Goal: Task Accomplishment & Management: Manage account settings

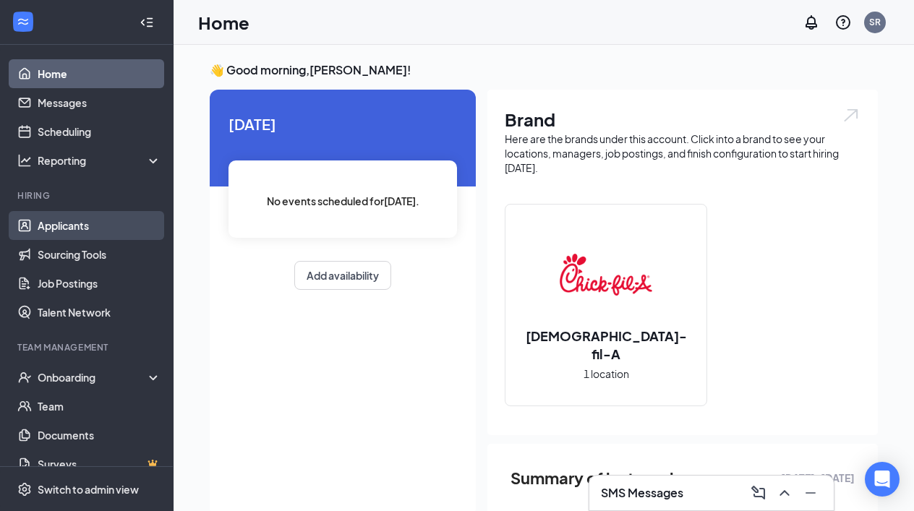
click at [54, 228] on link "Applicants" at bounding box center [100, 225] width 124 height 29
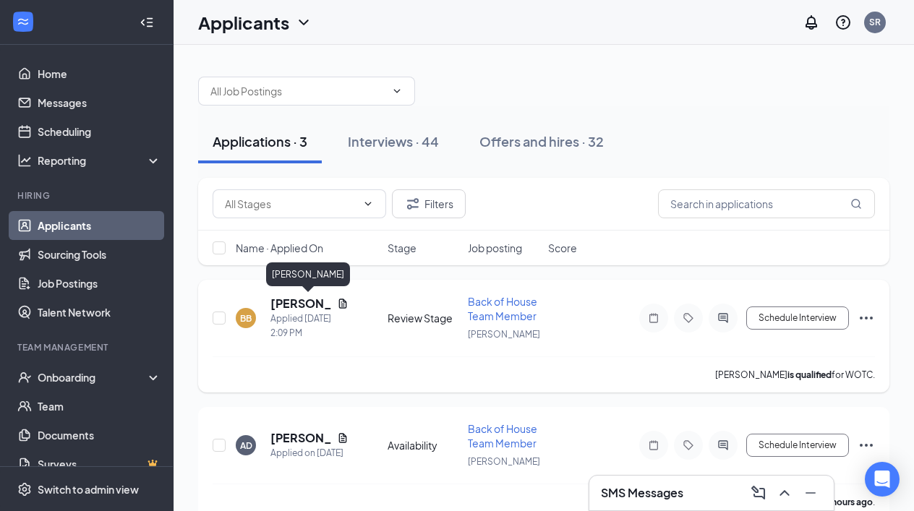
click at [281, 305] on h5 "[PERSON_NAME]" at bounding box center [301, 304] width 61 height 16
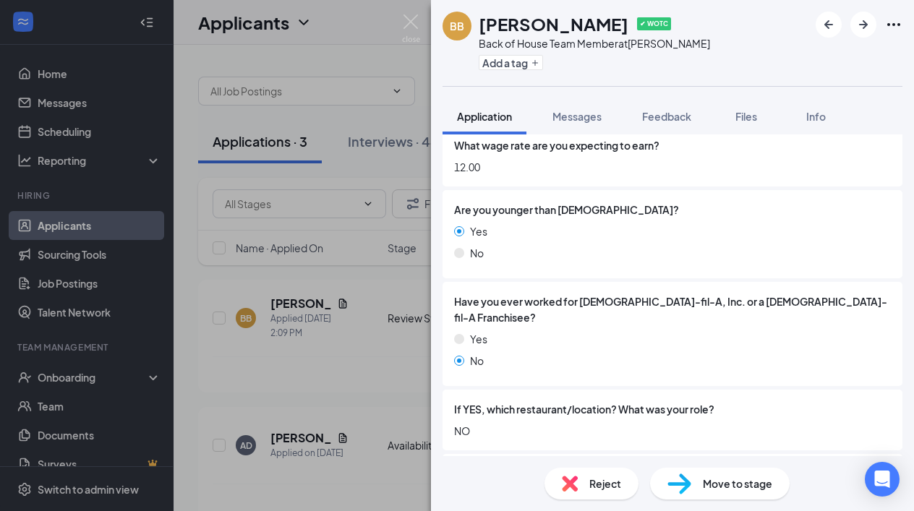
scroll to position [310, 0]
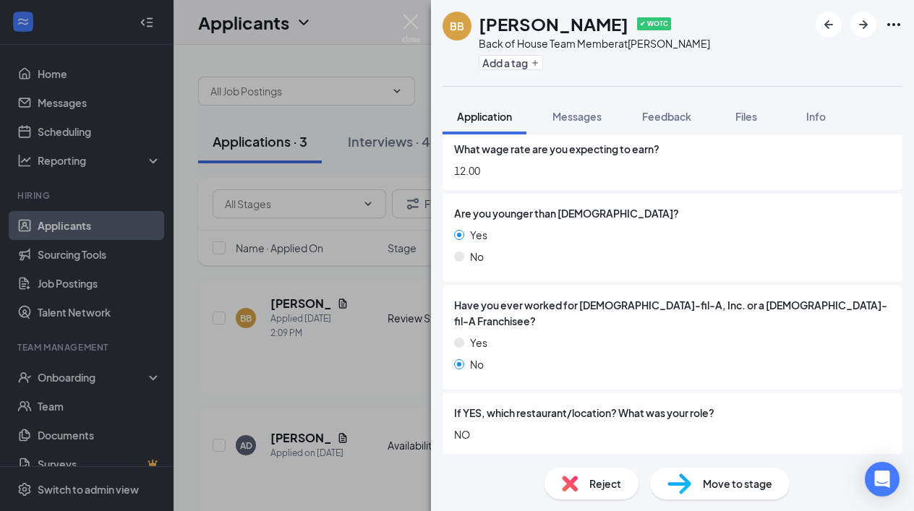
click at [692, 488] on div "Move to stage" at bounding box center [720, 484] width 140 height 32
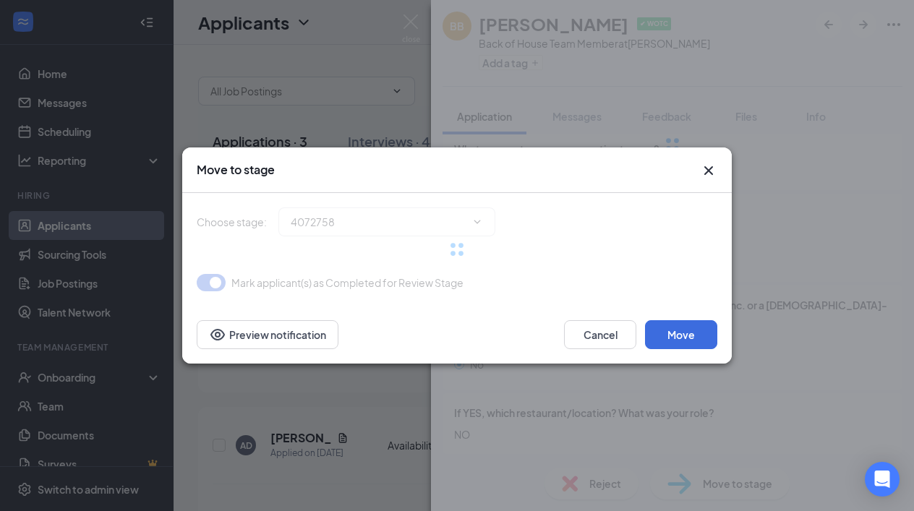
type input "Onsite Interview (next stage)"
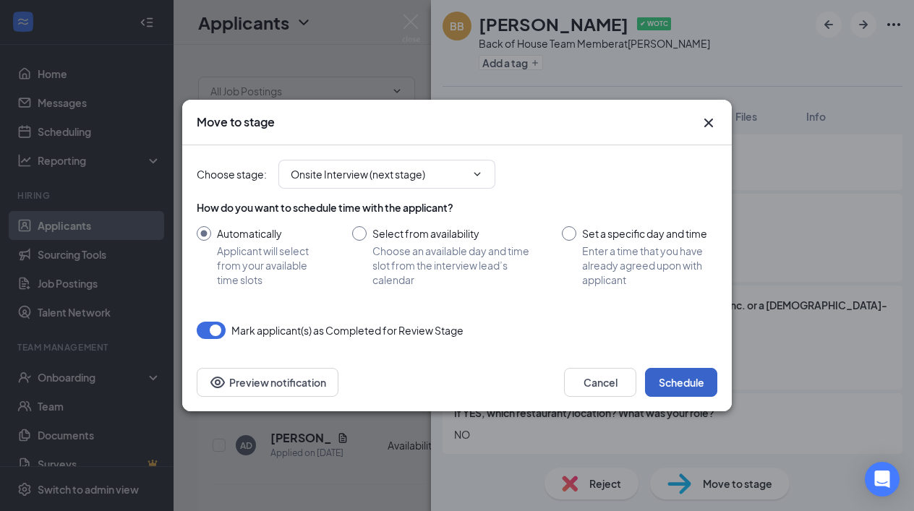
click at [661, 378] on button "Schedule" at bounding box center [681, 382] width 72 height 29
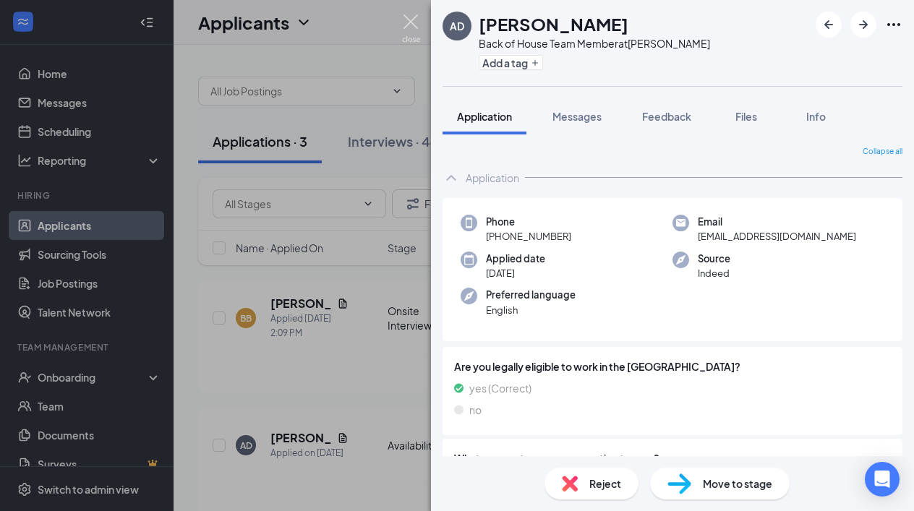
click at [409, 19] on img at bounding box center [411, 28] width 18 height 28
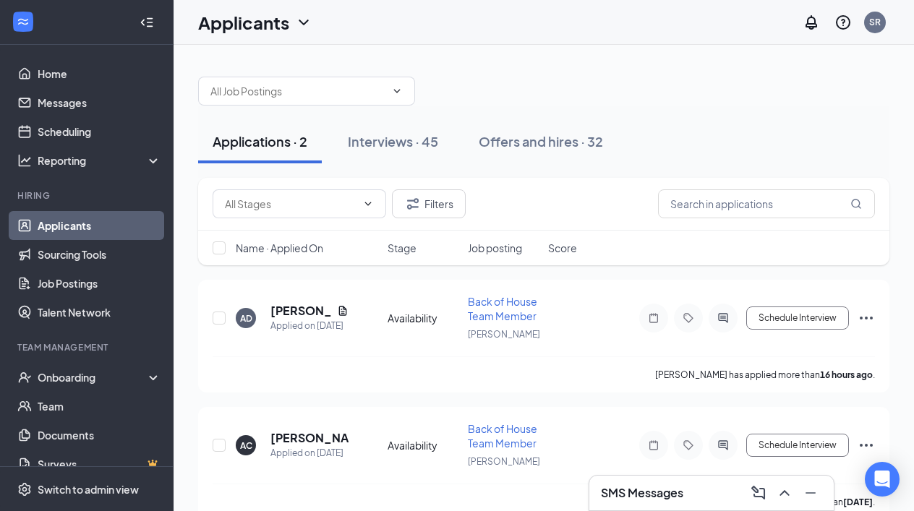
scroll to position [24, 0]
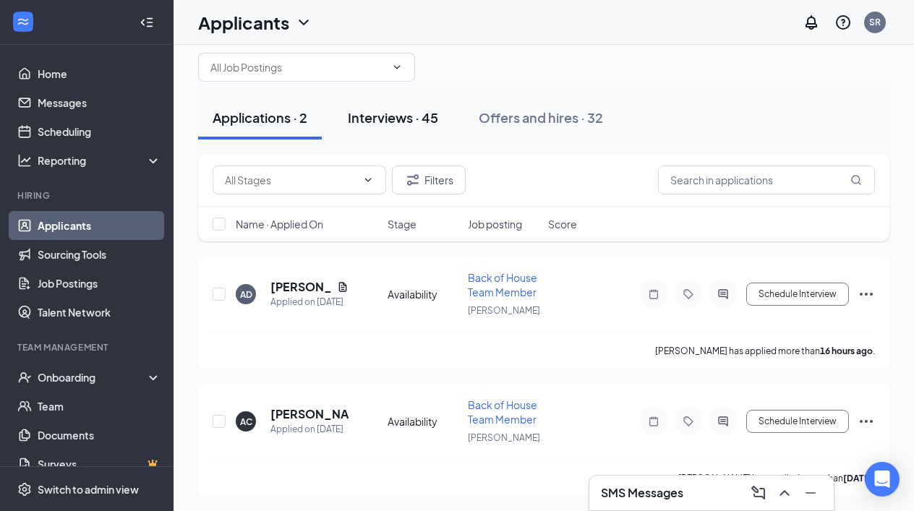
click at [404, 119] on div "Interviews · 45" at bounding box center [393, 117] width 90 height 18
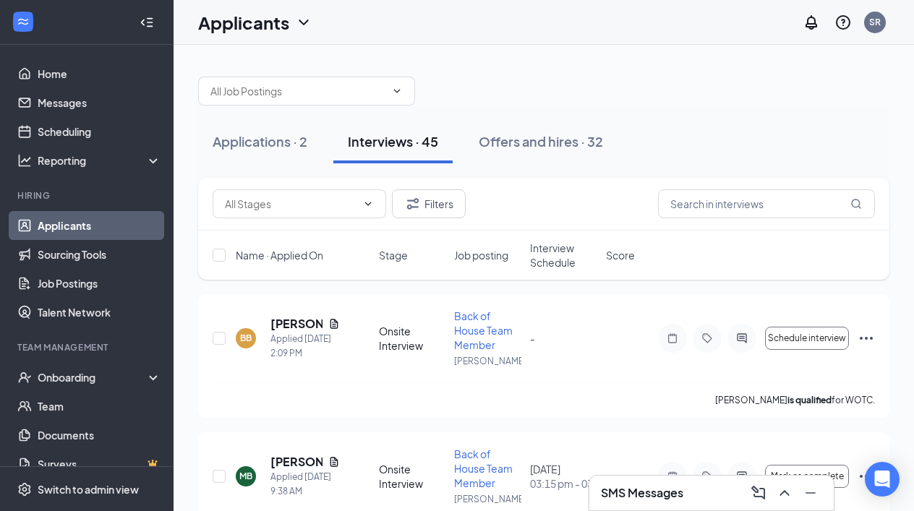
click at [556, 260] on span "Interview Schedule" at bounding box center [563, 255] width 67 height 29
click at [551, 263] on span "Interview Schedule" at bounding box center [555, 255] width 50 height 29
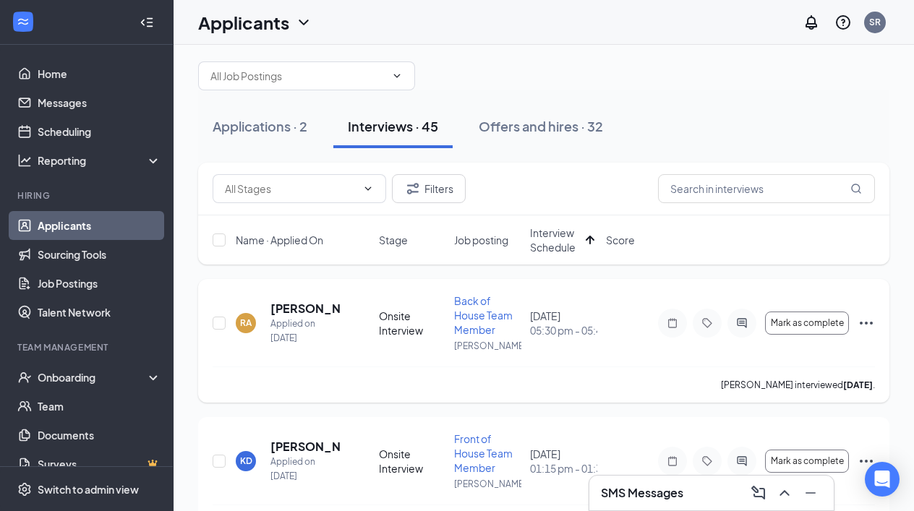
scroll to position [21, 0]
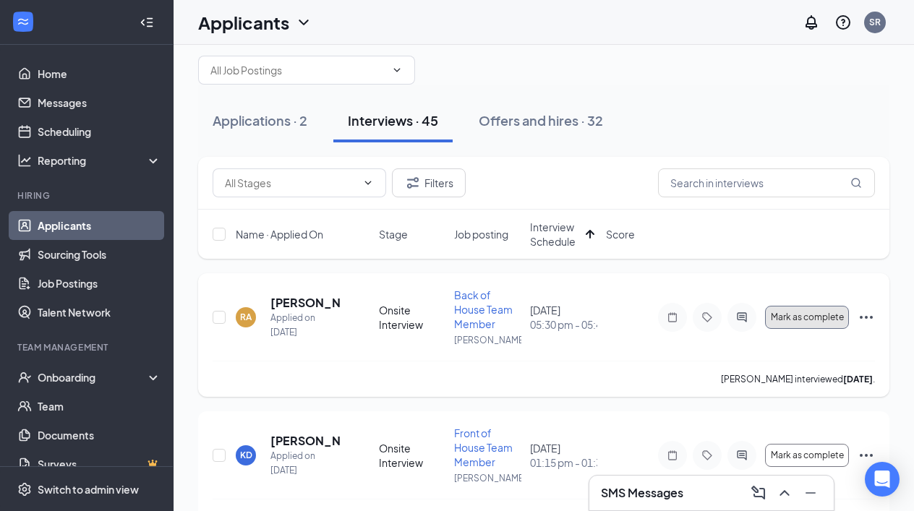
click at [807, 316] on span "Mark as complete" at bounding box center [807, 317] width 73 height 10
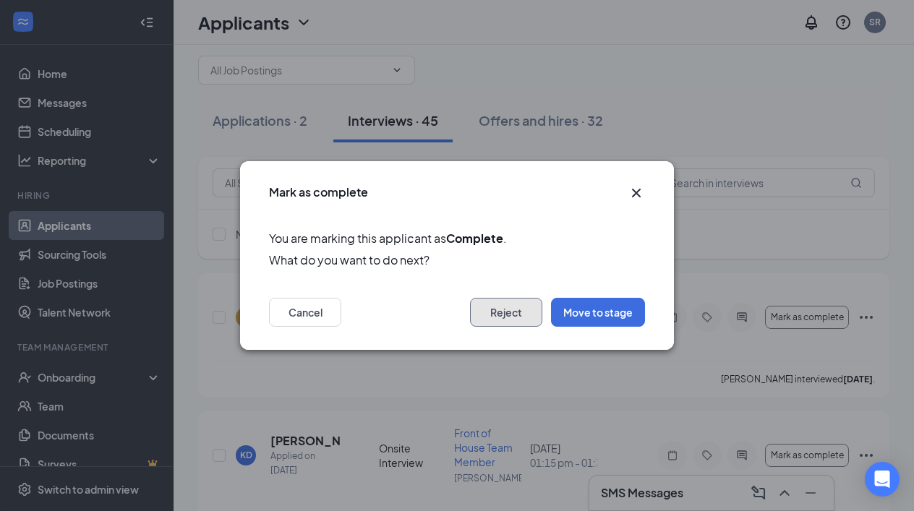
click at [505, 315] on button "Reject" at bounding box center [506, 312] width 72 height 29
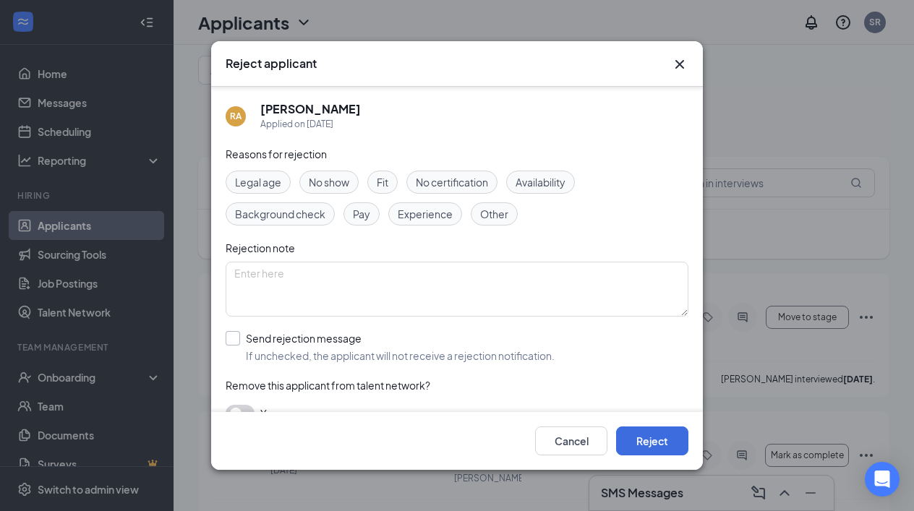
scroll to position [24, 0]
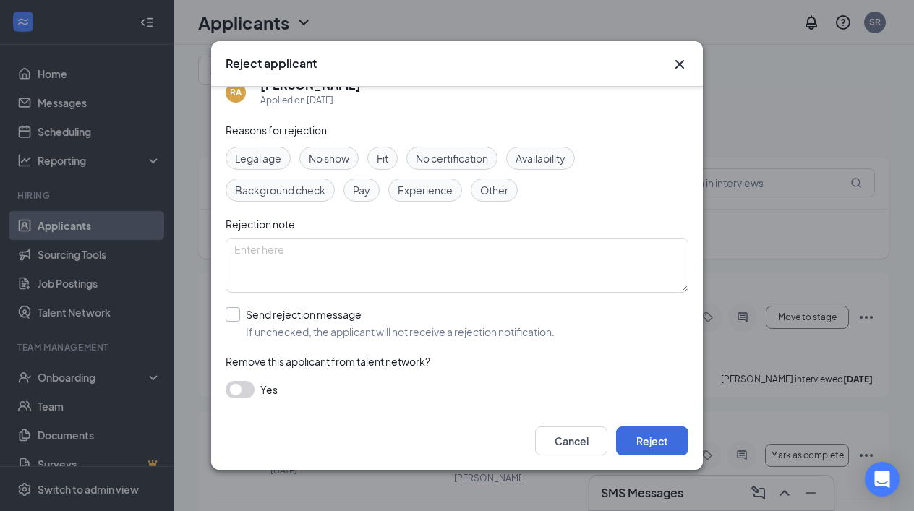
click at [232, 312] on input "Send rejection message If unchecked, the applicant will not receive a rejection…" at bounding box center [390, 323] width 329 height 32
checkbox input "true"
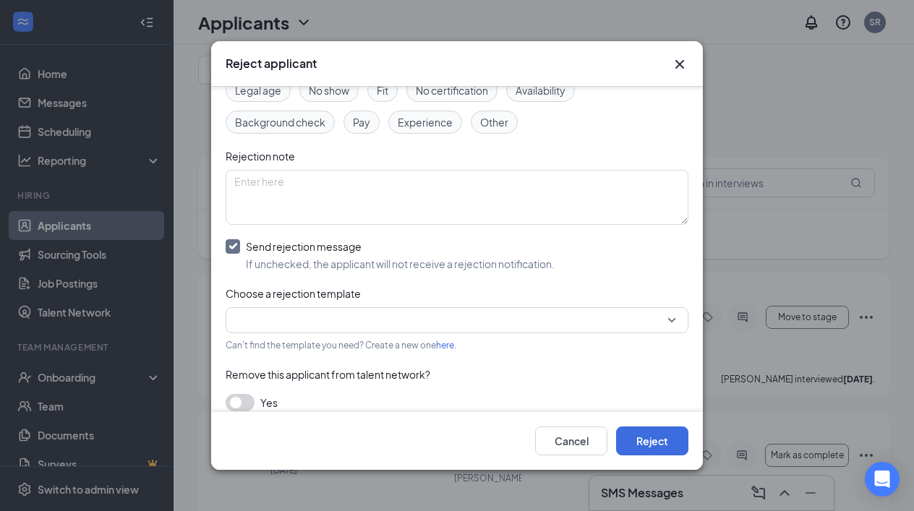
scroll to position [95, 0]
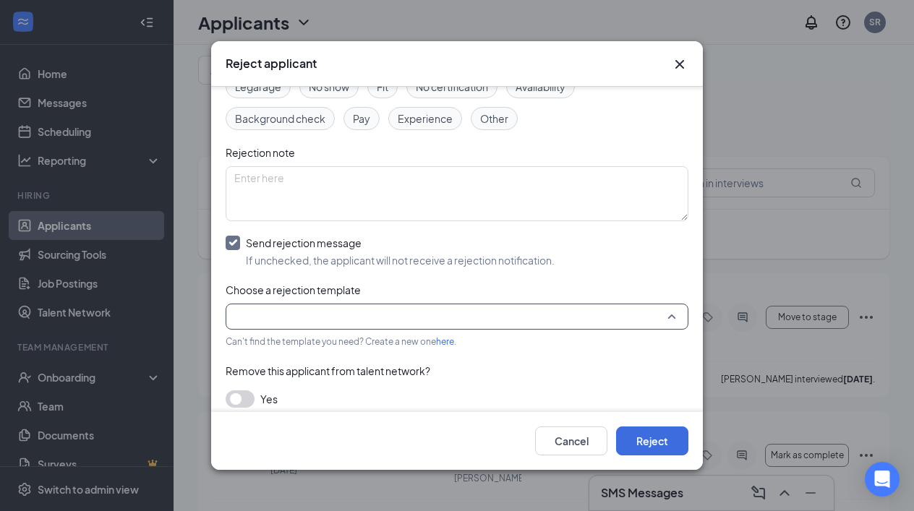
click at [378, 318] on input "search" at bounding box center [451, 317] width 435 height 25
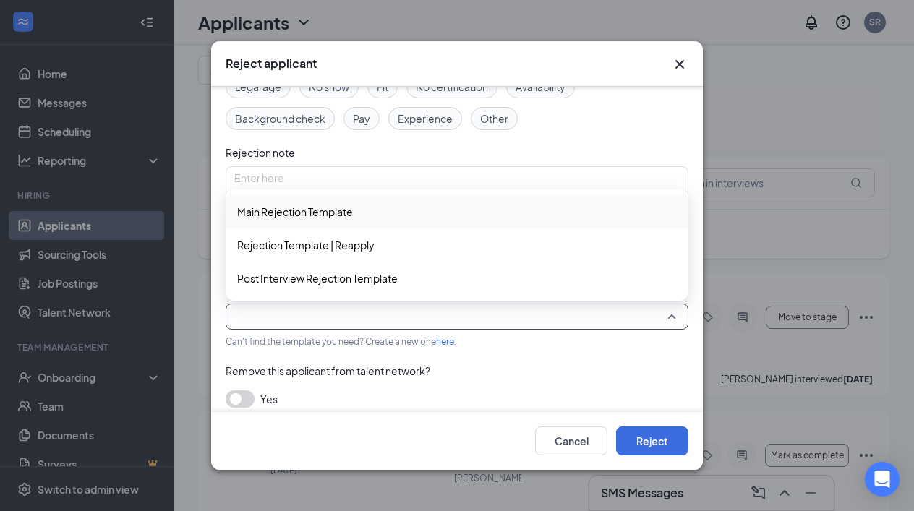
click at [343, 208] on span "Main Rejection Template" at bounding box center [295, 212] width 116 height 16
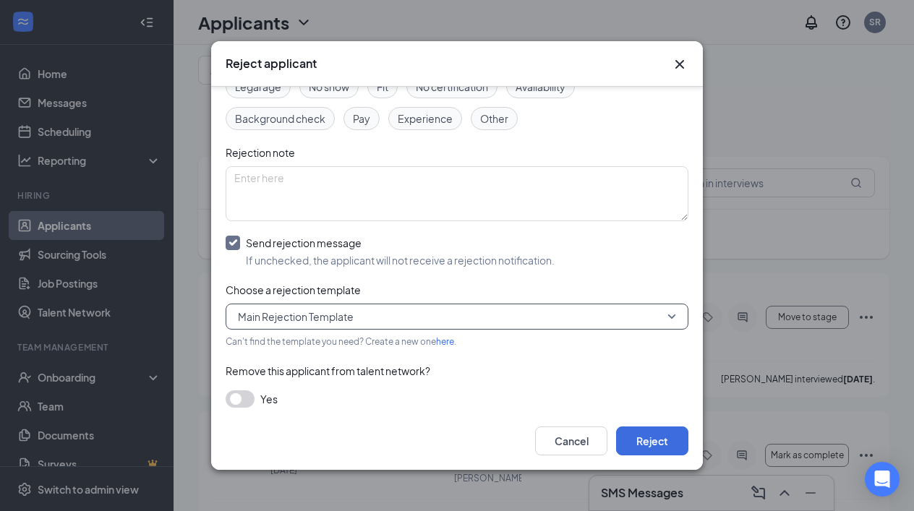
scroll to position [105, 0]
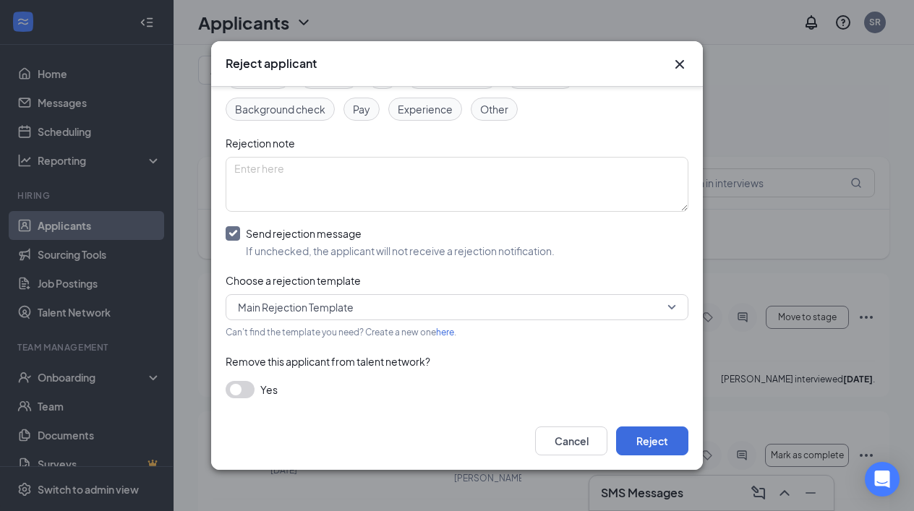
click at [239, 391] on button "button" at bounding box center [240, 389] width 29 height 17
click at [648, 440] on button "Reject" at bounding box center [652, 441] width 72 height 29
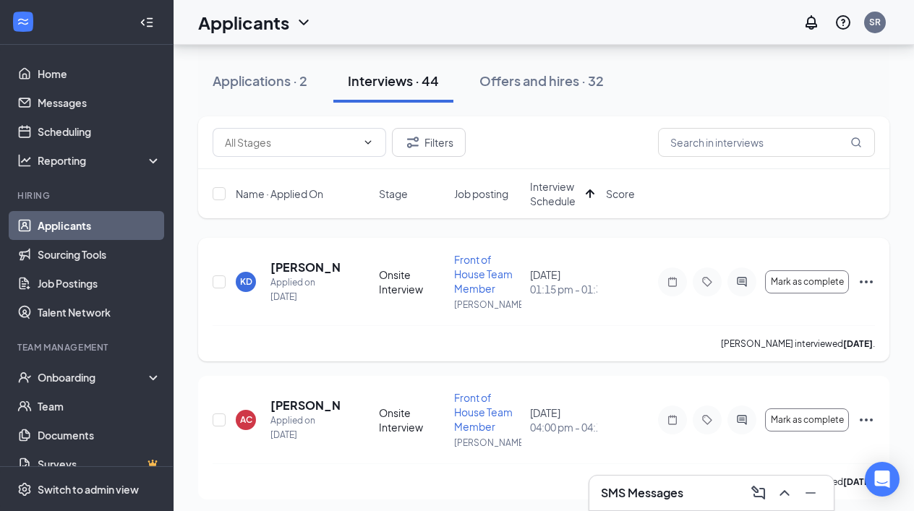
scroll to position [0, 0]
